Goal: Book appointment/travel/reservation

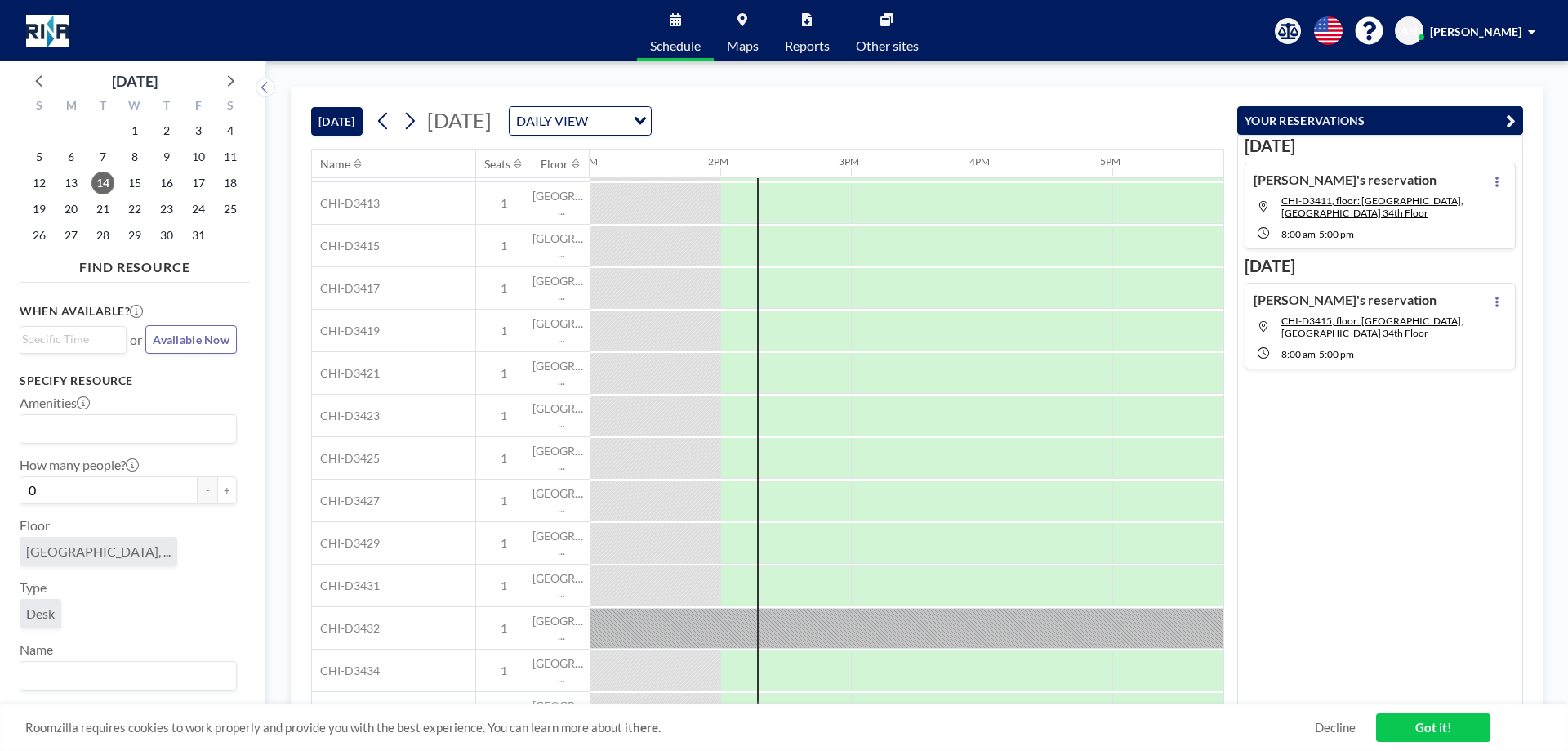
scroll to position [373, 1699]
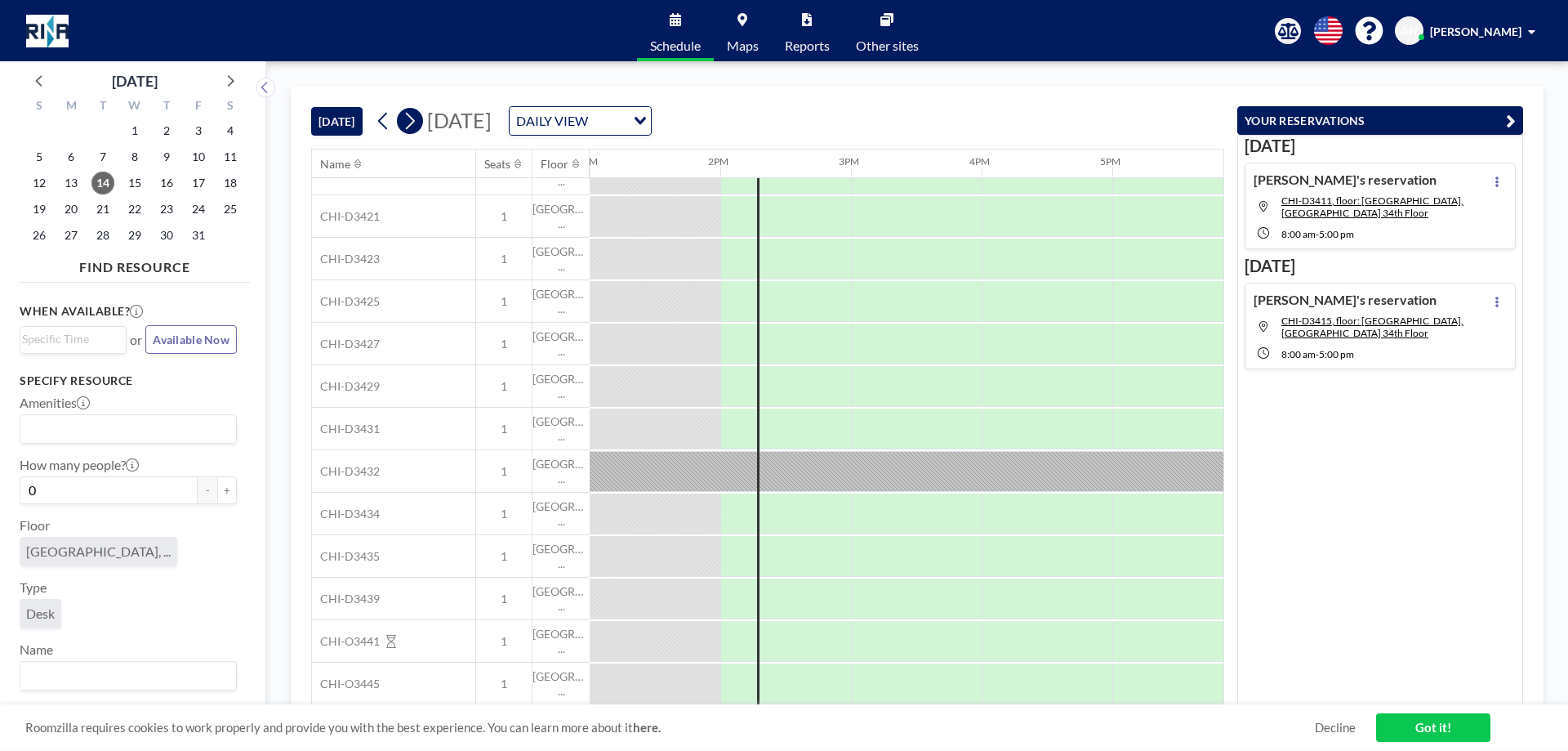
click at [417, 122] on icon at bounding box center [410, 121] width 15 height 24
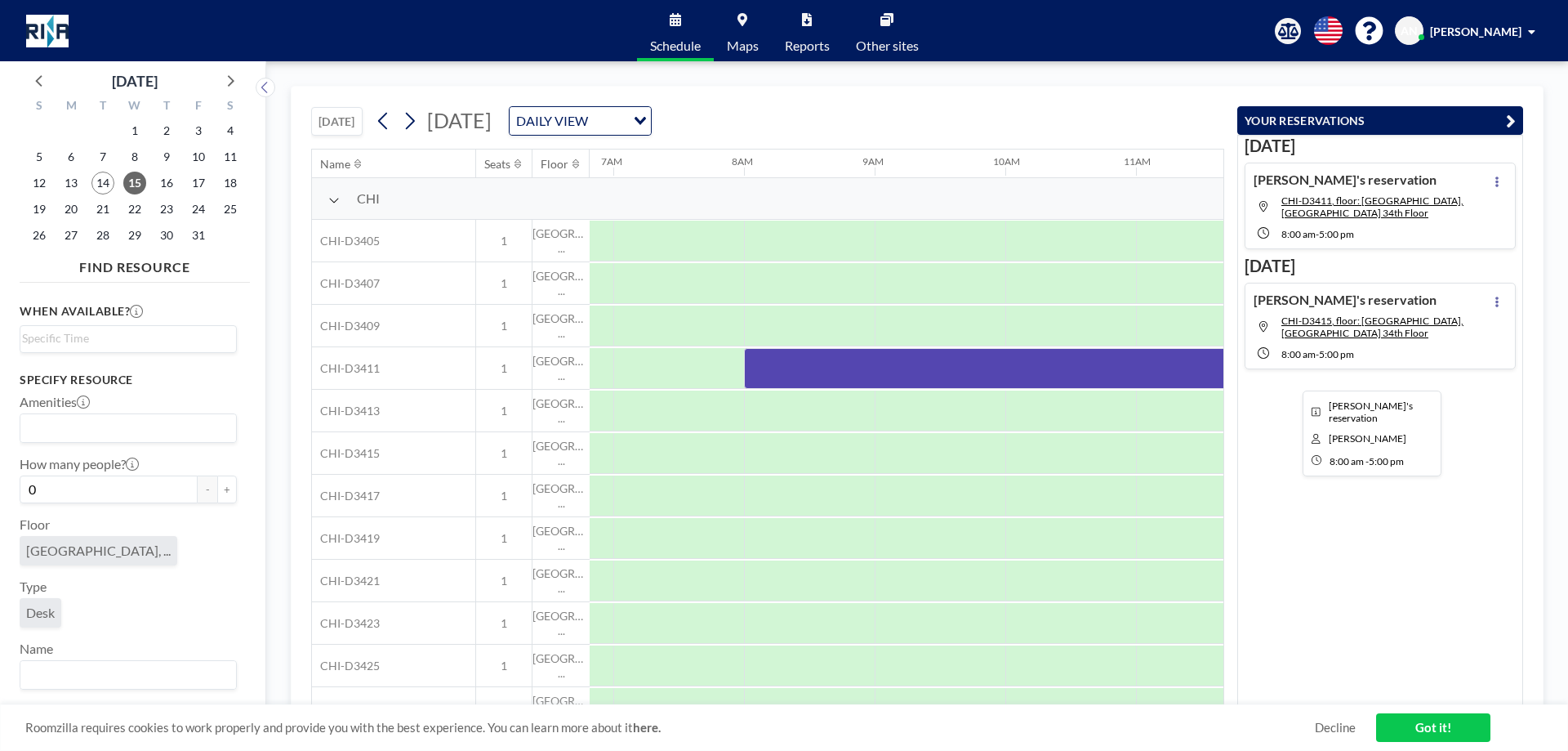
scroll to position [0, 914]
drag, startPoint x: 772, startPoint y: 357, endPoint x: 754, endPoint y: 363, distance: 19.0
click at [754, 363] on div at bounding box center [1308, 368] width 1176 height 41
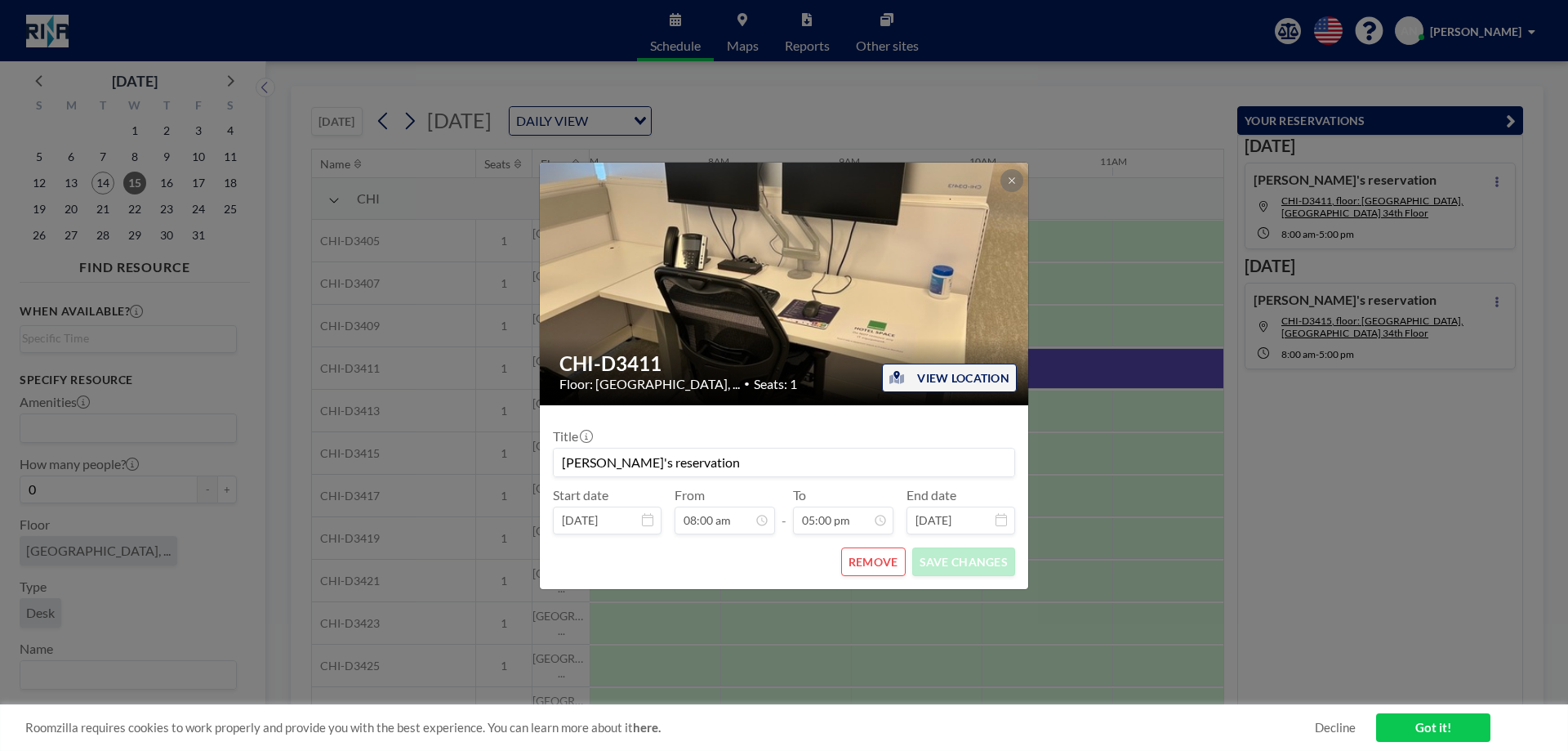
scroll to position [494, 0]
click at [863, 563] on button "REMOVE" at bounding box center [873, 562] width 64 height 29
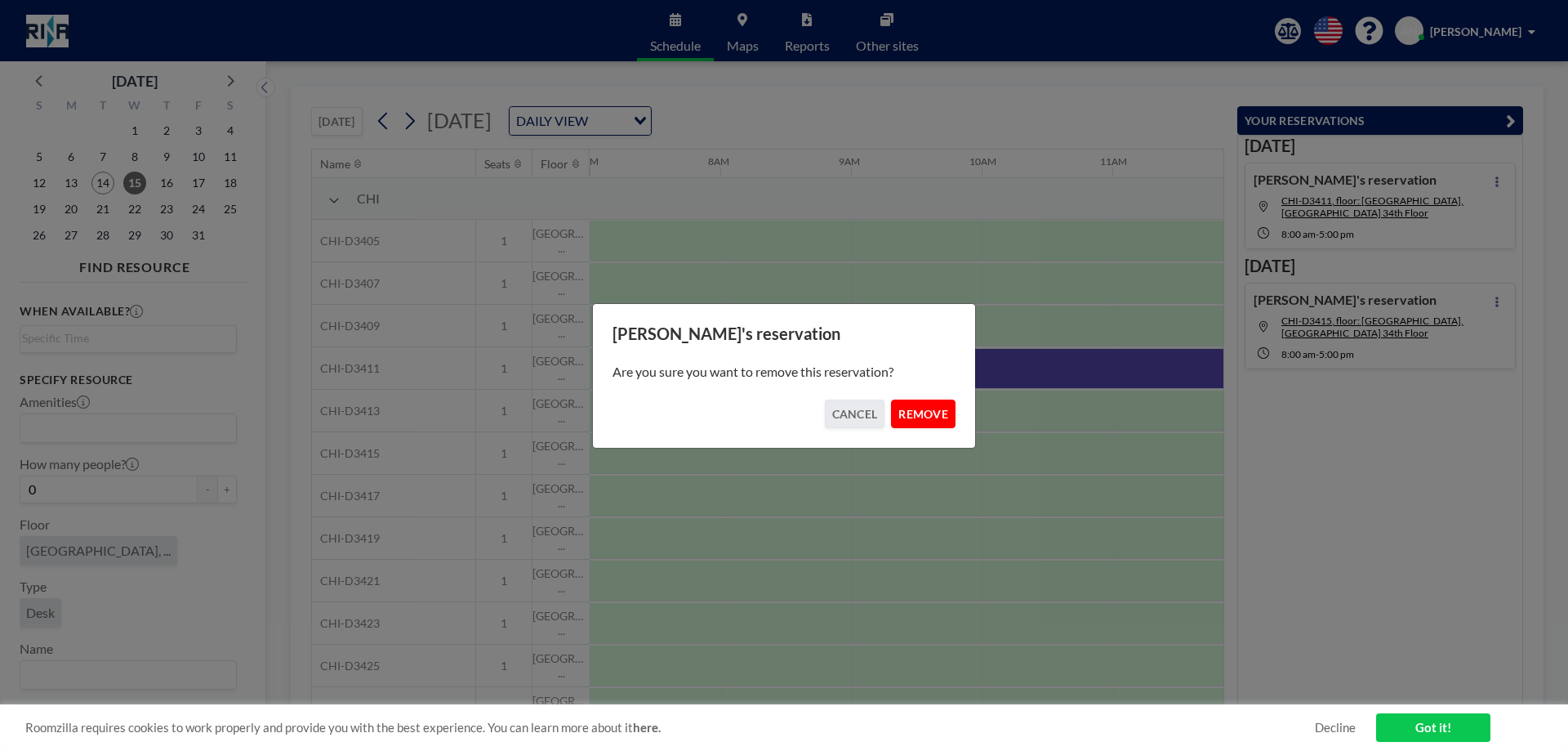
click at [915, 418] on button "REMOVE" at bounding box center [923, 414] width 64 height 29
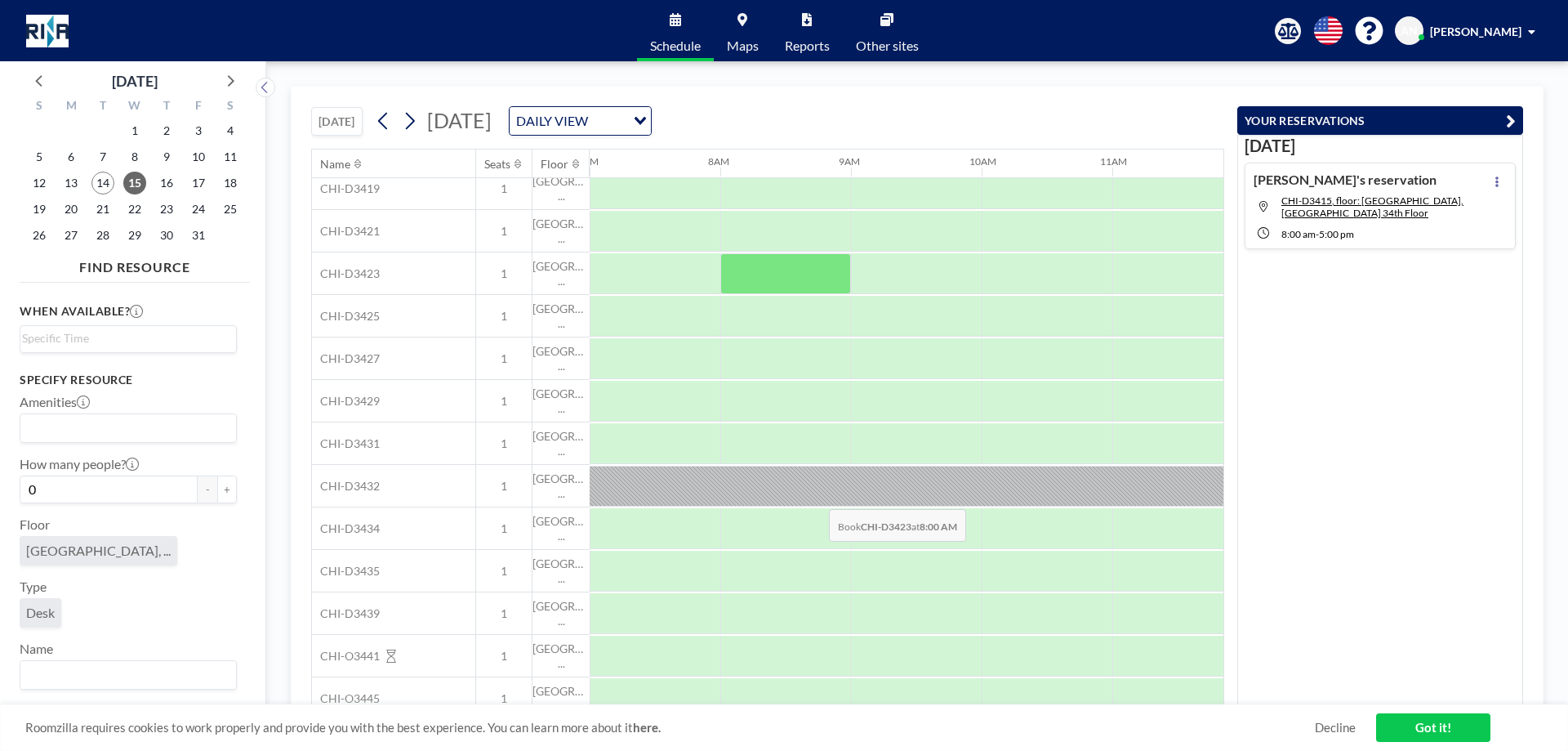
scroll to position [373, 914]
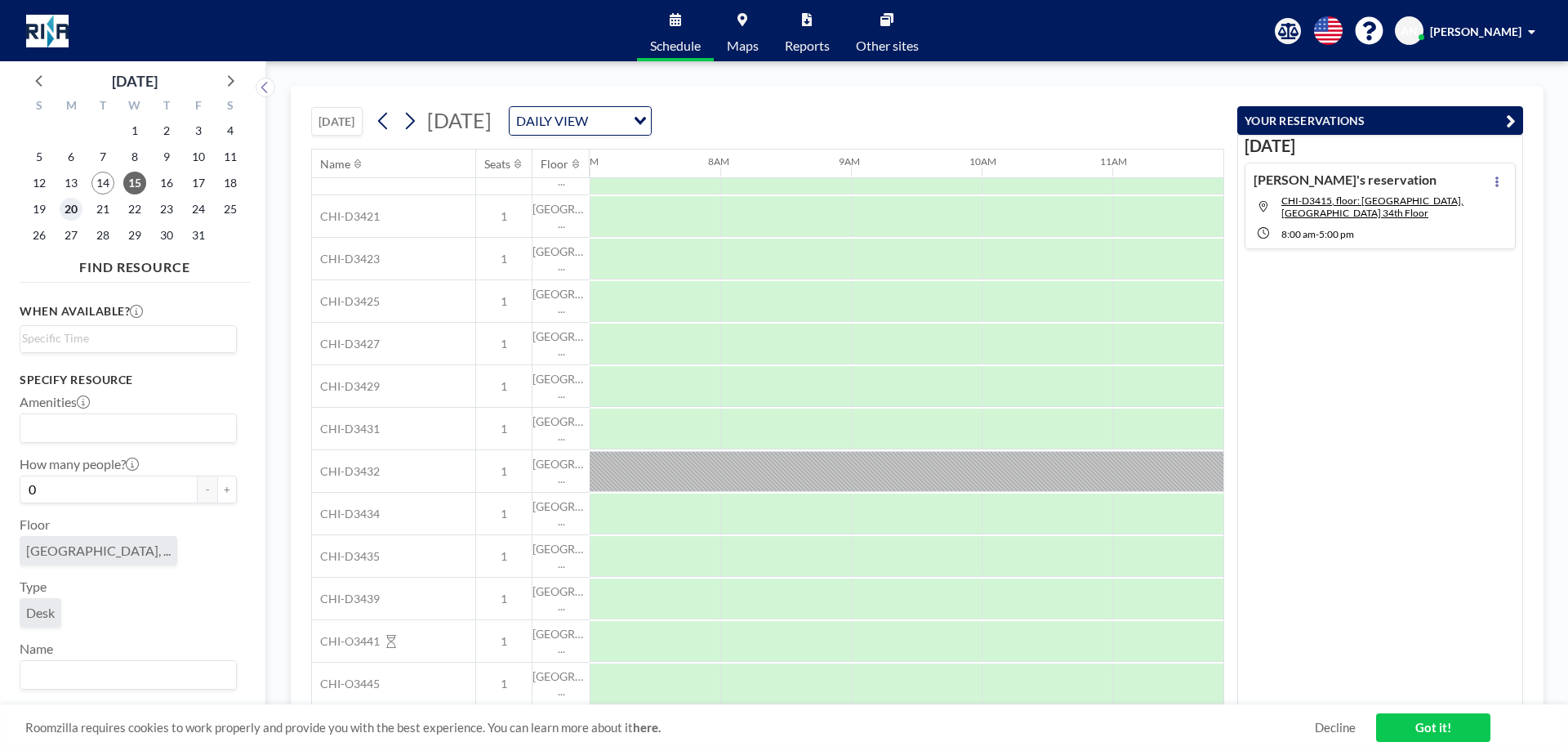
click at [70, 207] on span "20" at bounding box center [71, 209] width 23 height 23
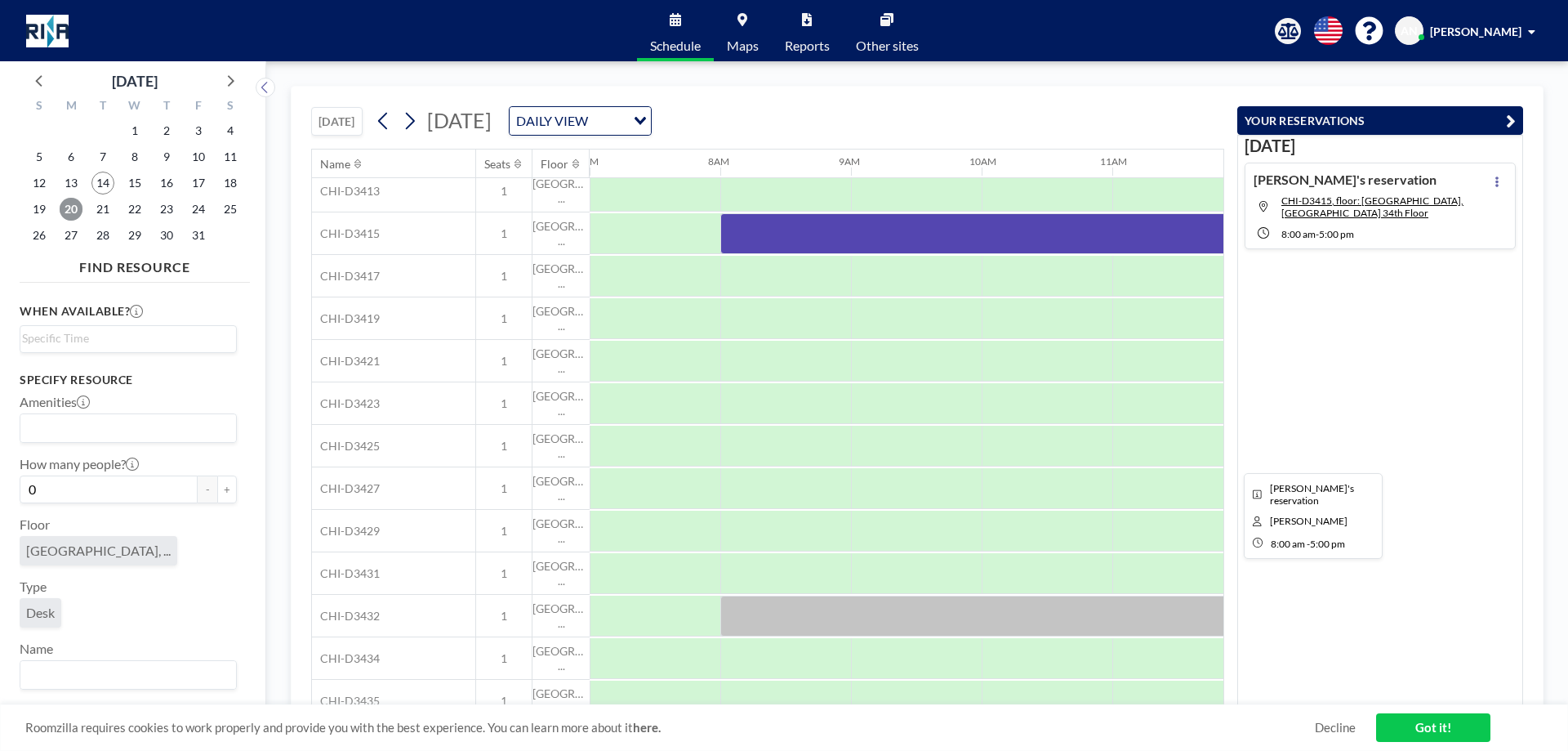
scroll to position [0, 914]
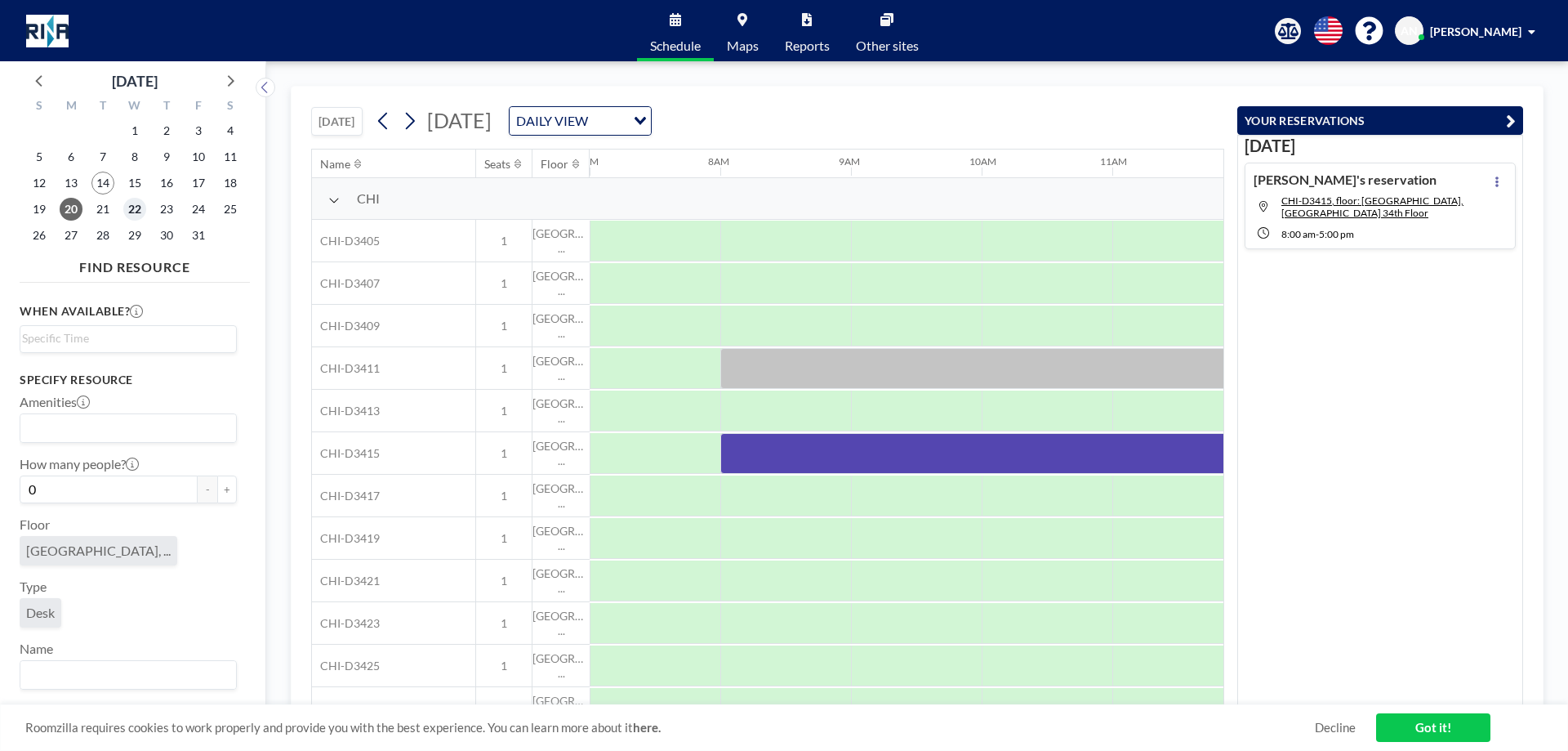
click at [137, 204] on span "22" at bounding box center [134, 209] width 23 height 23
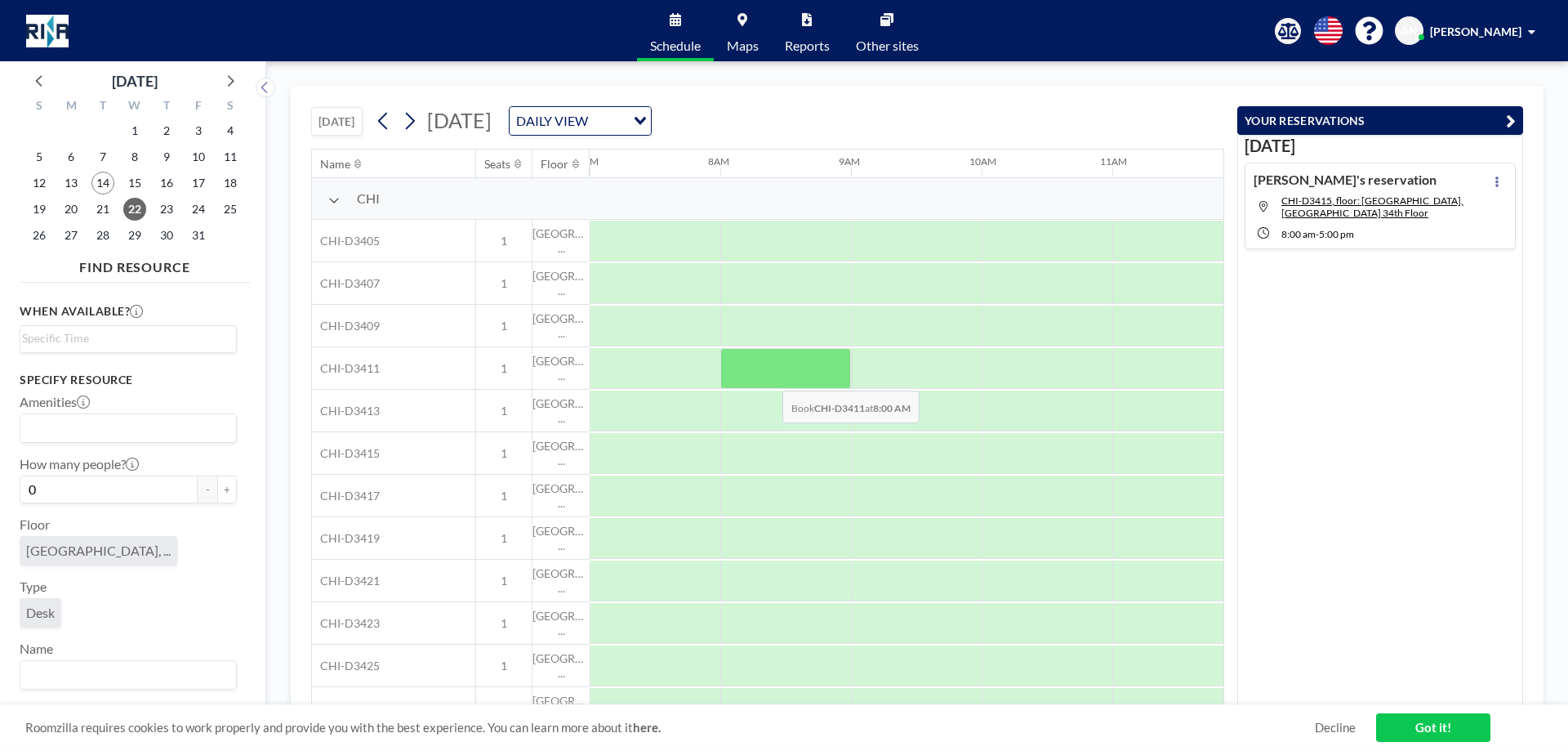
click at [769, 378] on div at bounding box center [785, 368] width 131 height 41
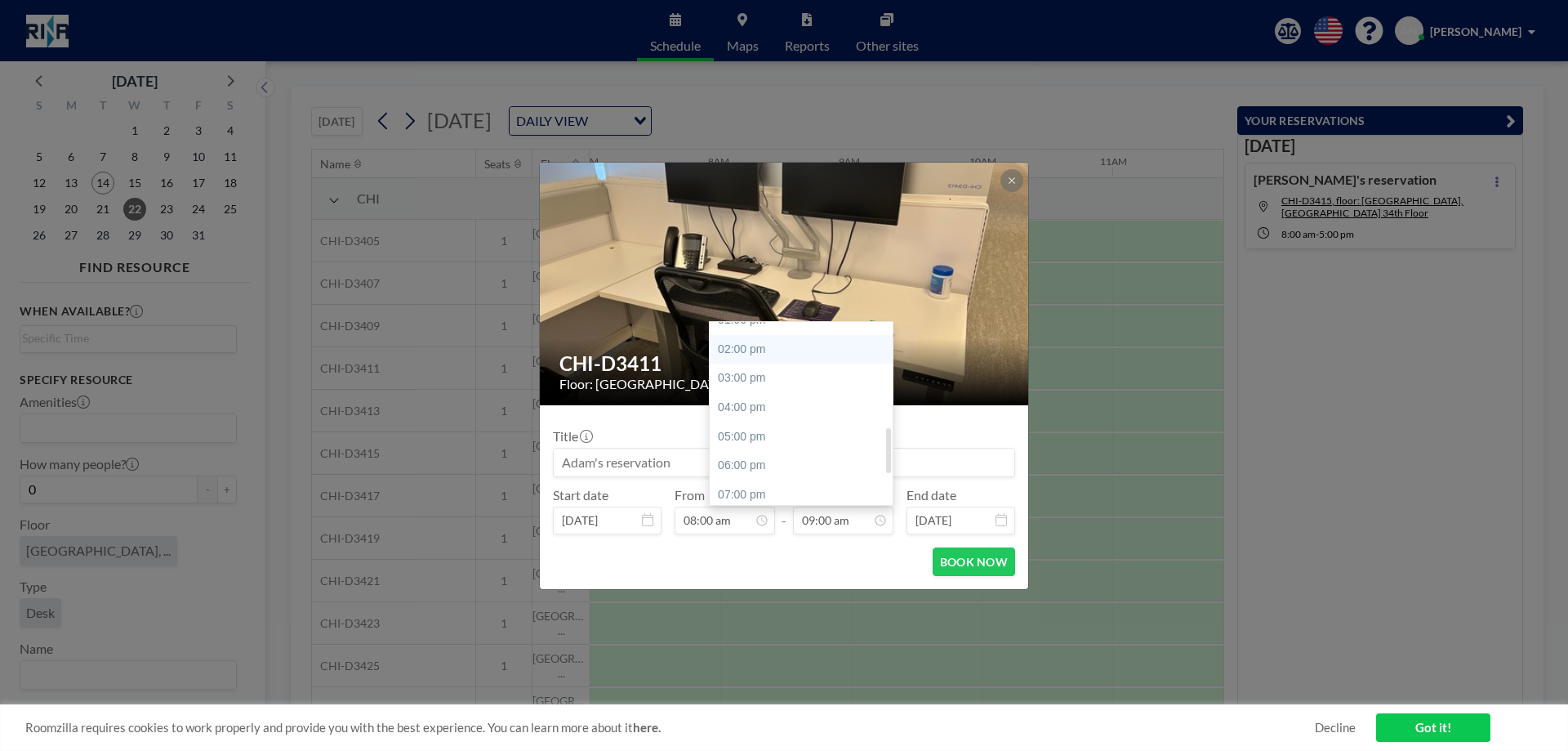
scroll to position [425, 0]
click at [777, 409] on div "05:00 pm" at bounding box center [806, 405] width 191 height 30
type input "05:00 pm"
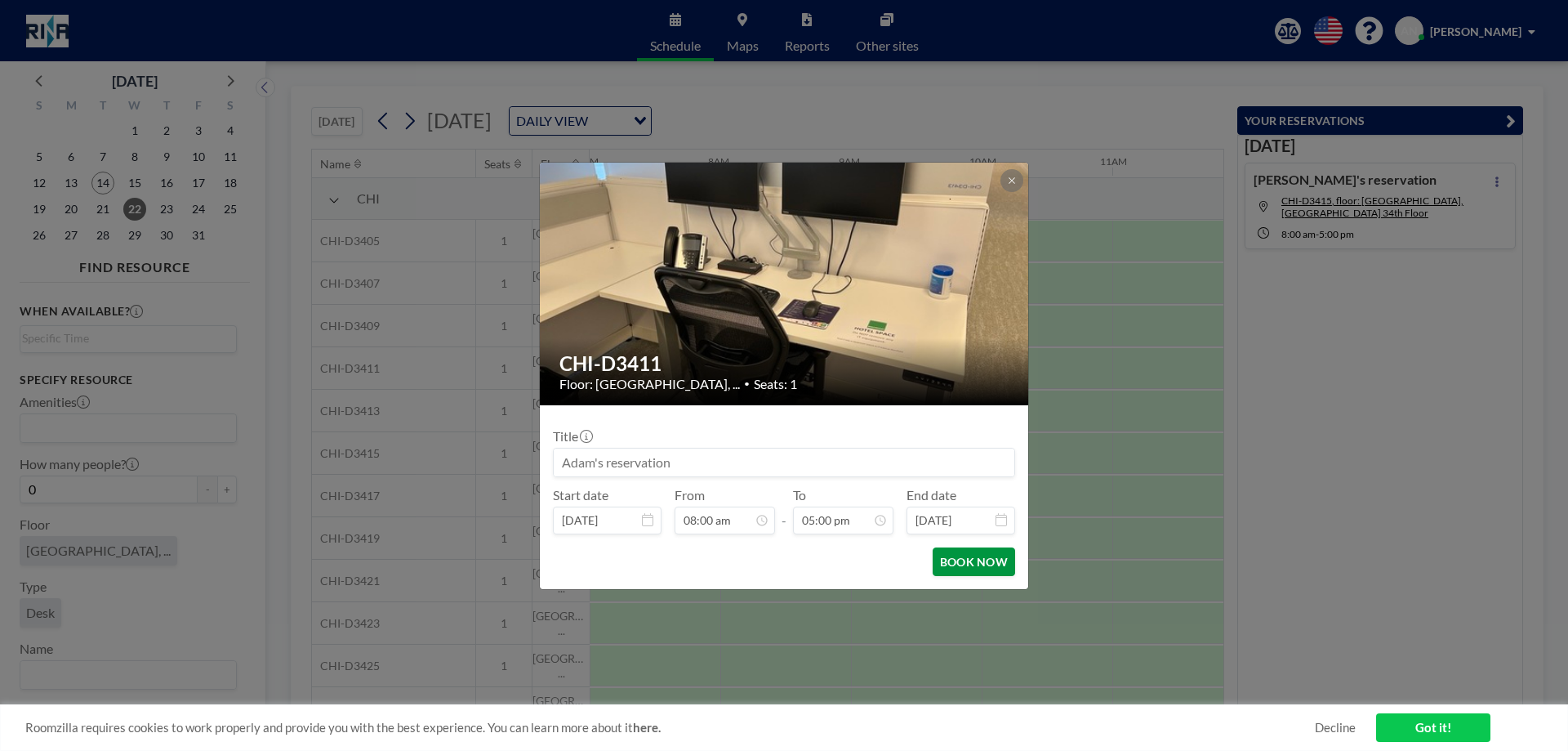
scroll to position [494, 0]
click at [945, 559] on button "BOOK NOW" at bounding box center [974, 562] width 83 height 29
